Goal: Task Accomplishment & Management: Manage account settings

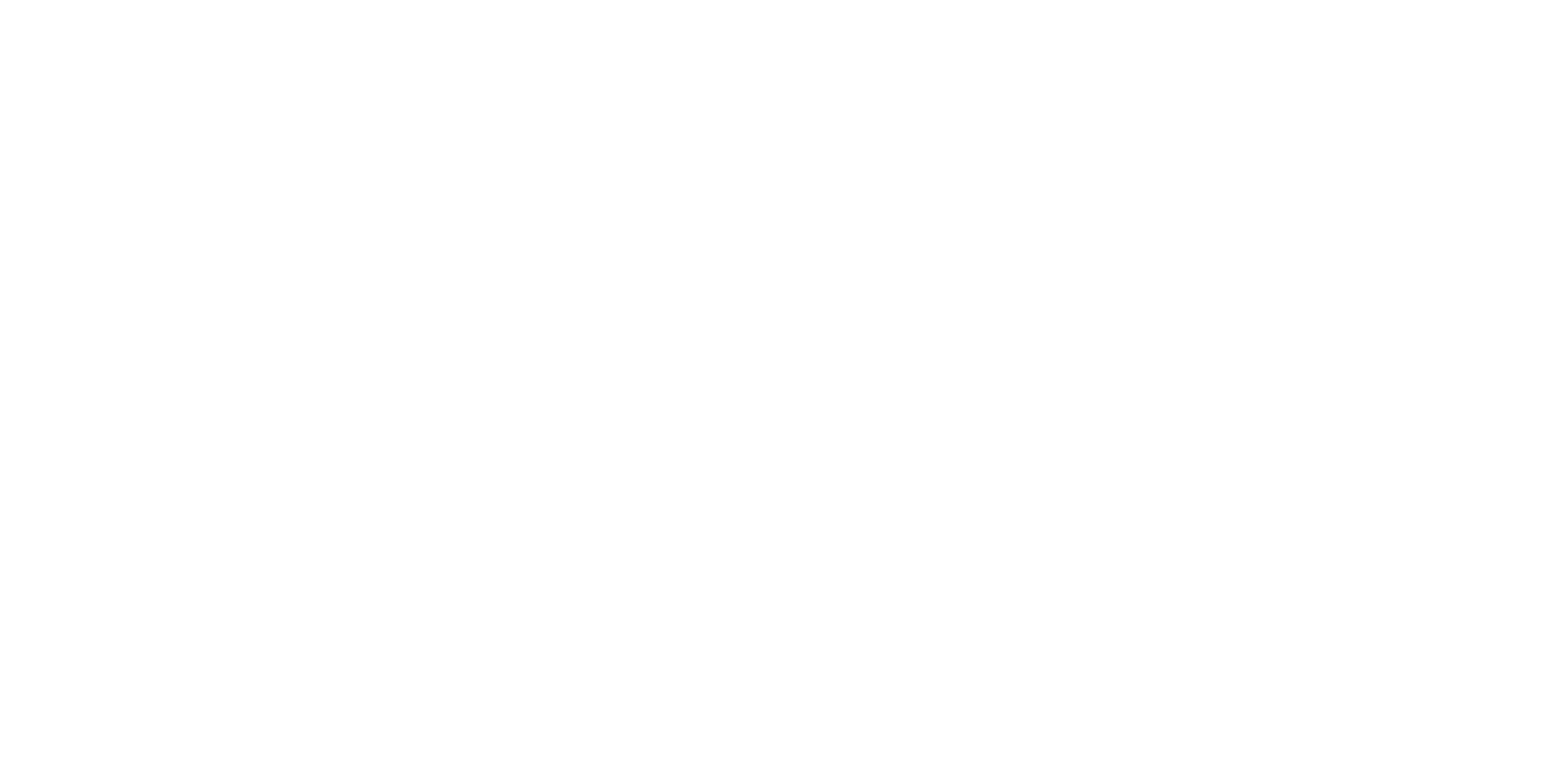
select select "*"
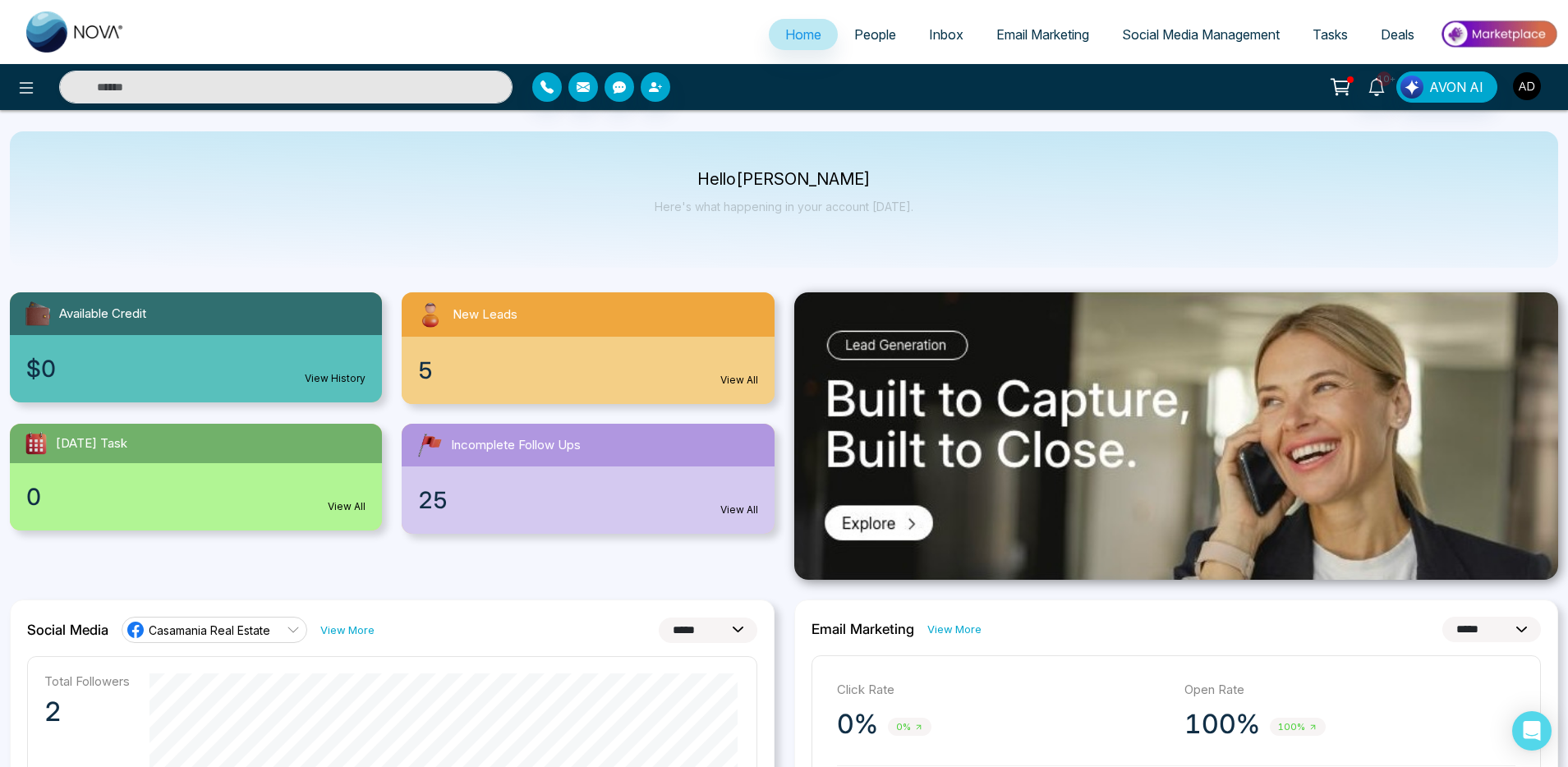
click at [1536, 99] on button "button" at bounding box center [1527, 86] width 30 height 30
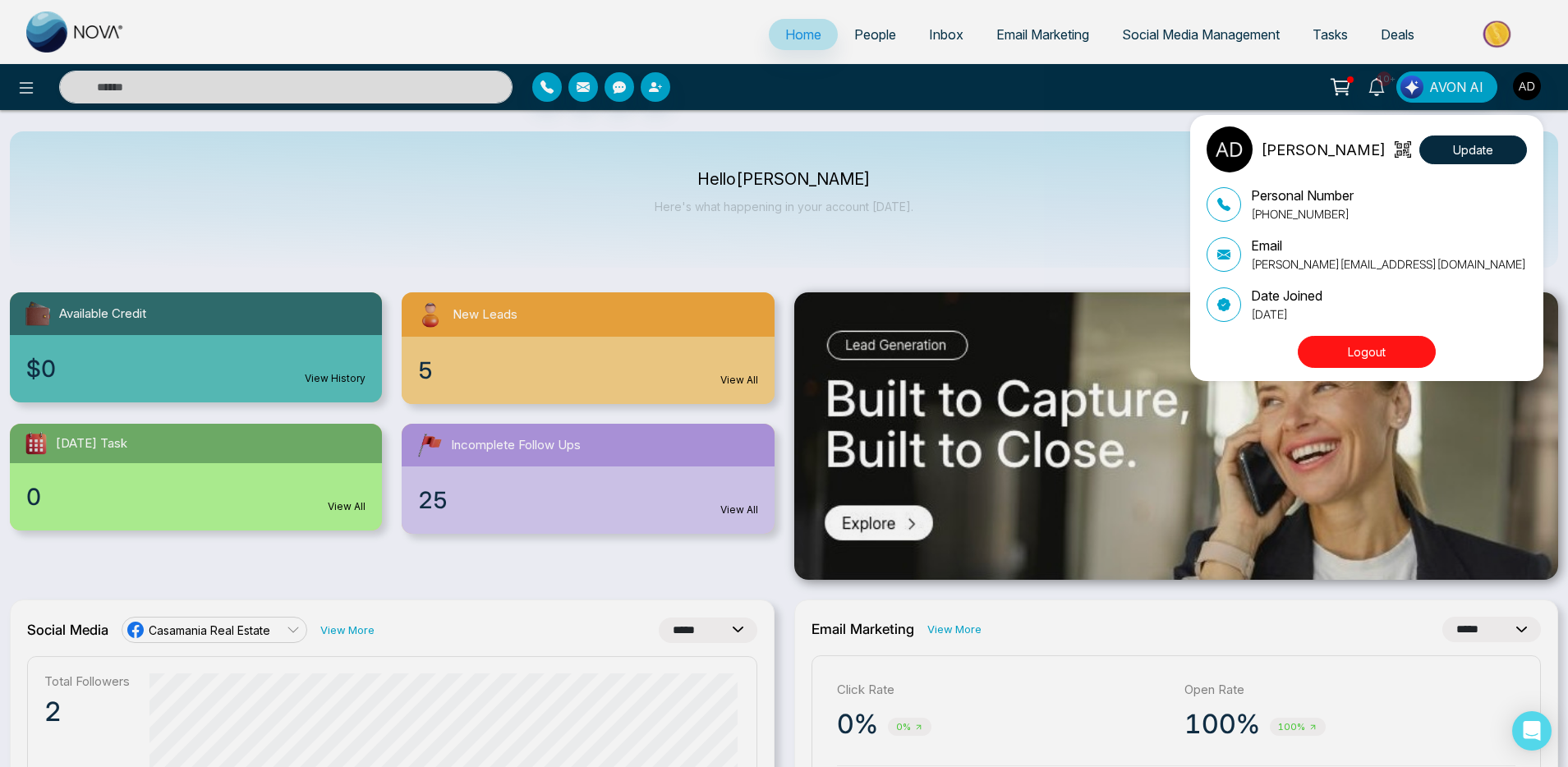
click at [1332, 346] on button "Logout" at bounding box center [1367, 352] width 138 height 32
